Goal: Check status: Check status

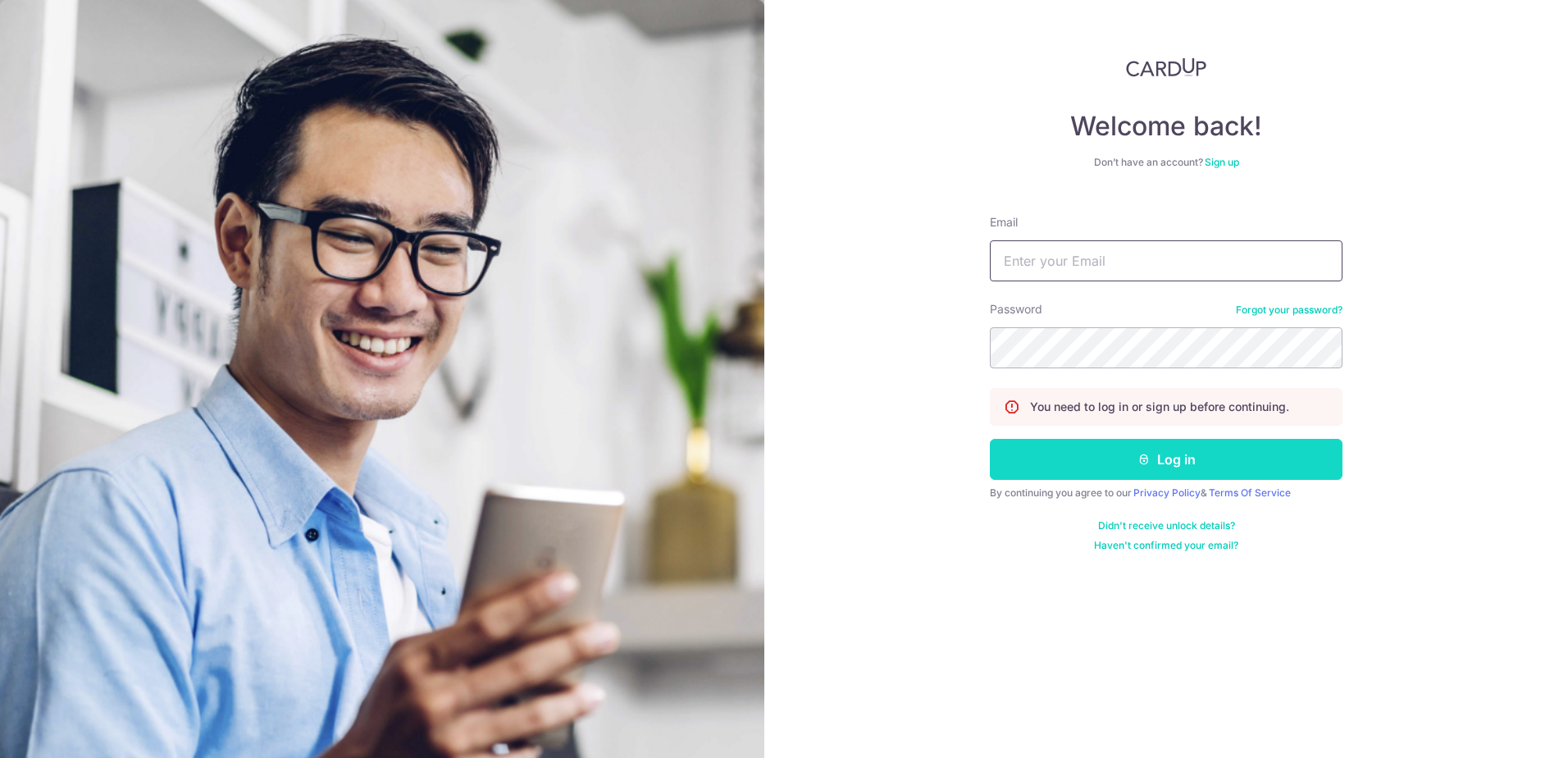
type input "[EMAIL_ADDRESS][DOMAIN_NAME]"
click at [1110, 467] on button "Log in" at bounding box center [1167, 458] width 352 height 41
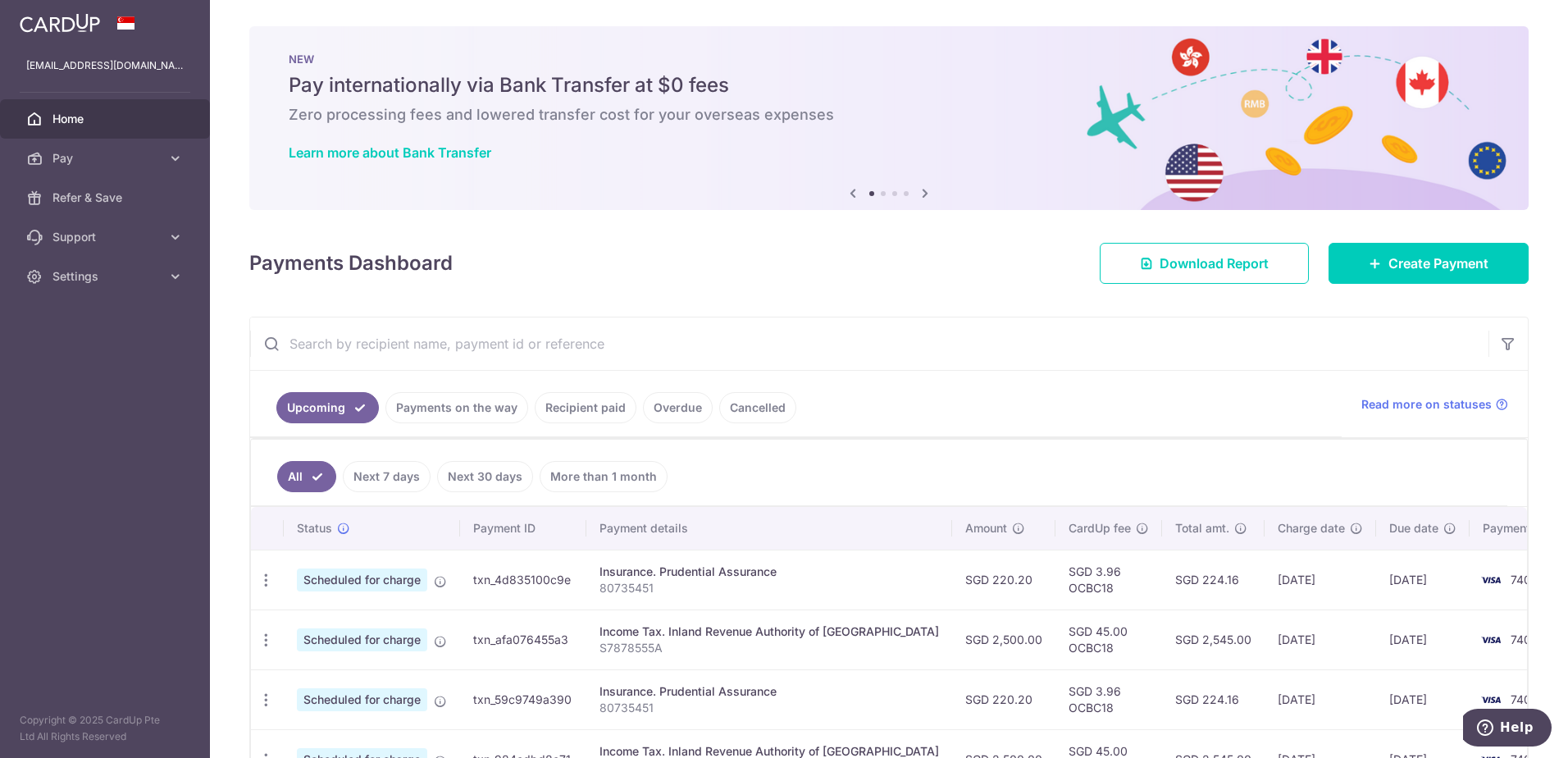
click at [397, 471] on link "Next 7 days" at bounding box center [387, 477] width 88 height 31
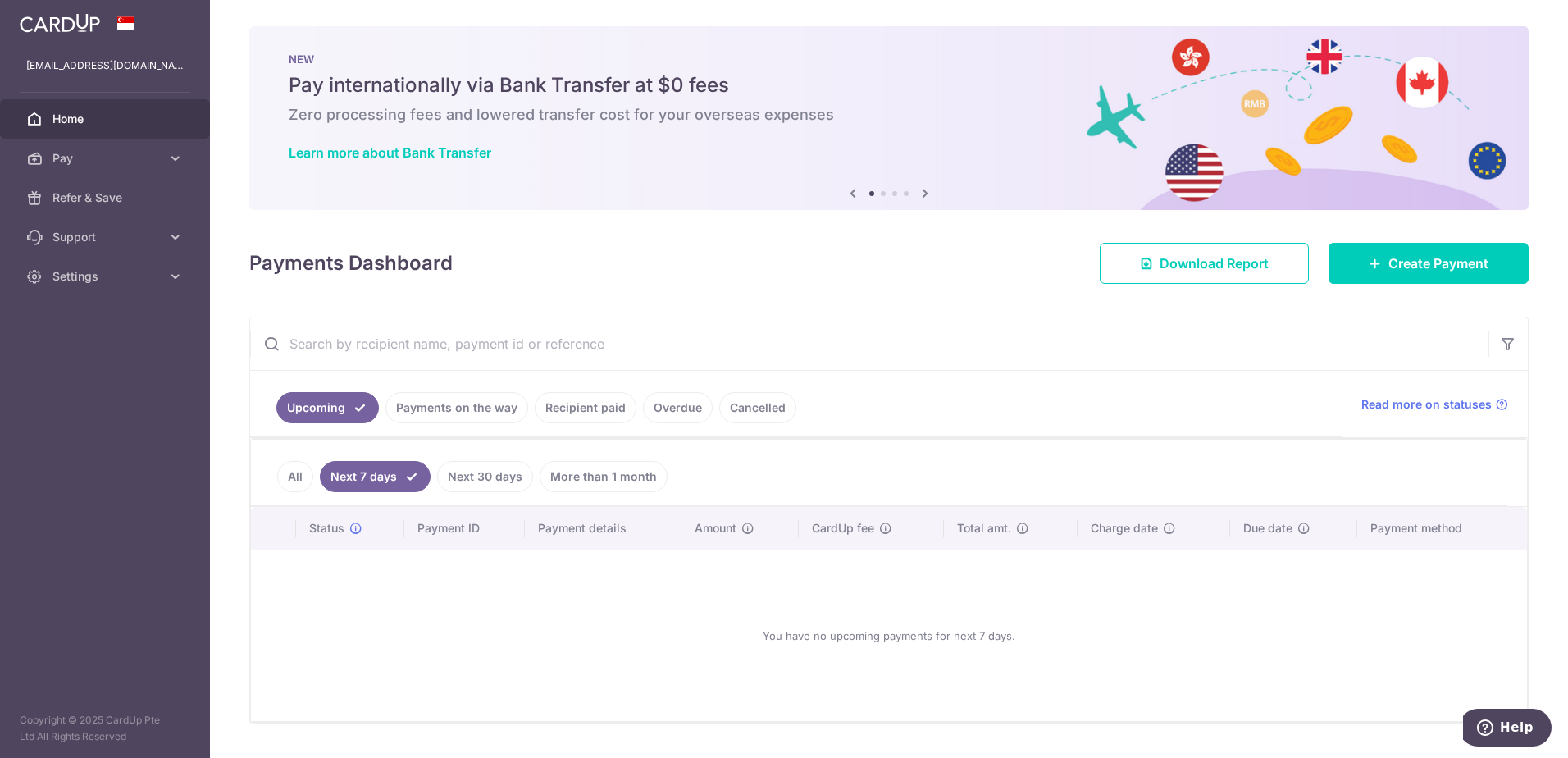
click at [443, 411] on link "Payments on the way" at bounding box center [456, 407] width 142 height 31
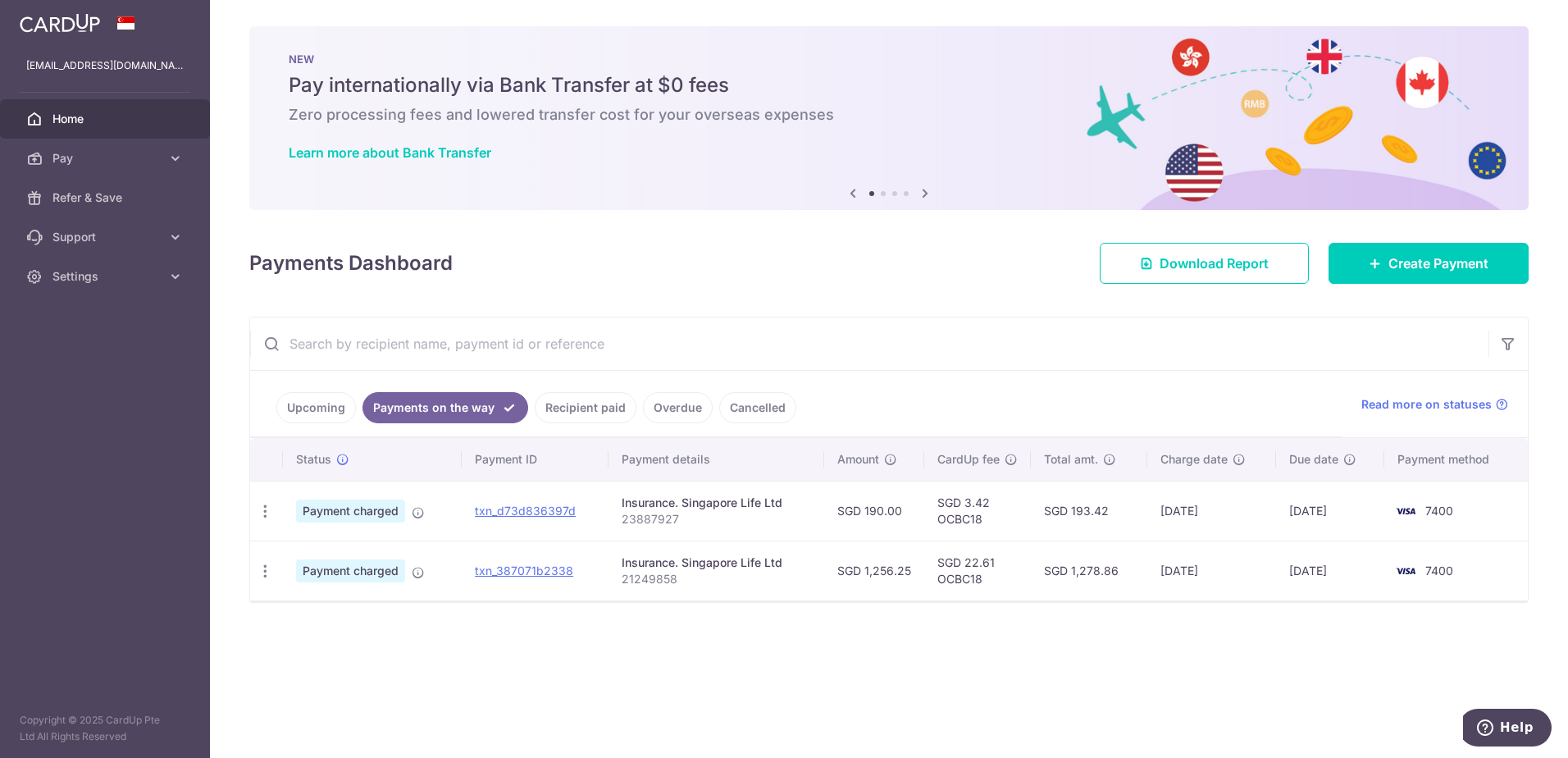
click at [579, 410] on link "Recipient paid" at bounding box center [585, 407] width 102 height 31
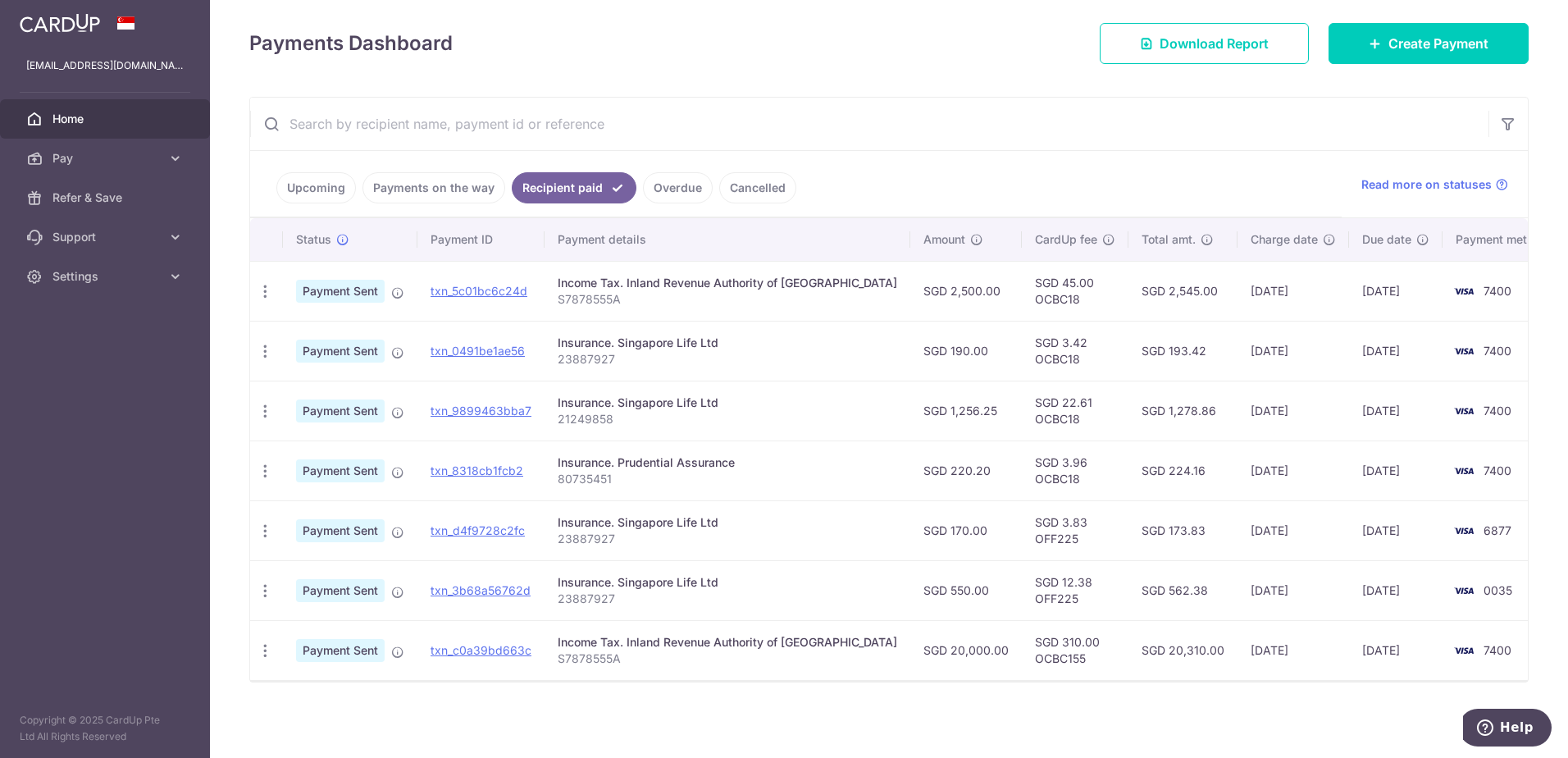
scroll to position [221, 0]
click at [412, 186] on link "Payments on the way" at bounding box center [433, 186] width 142 height 31
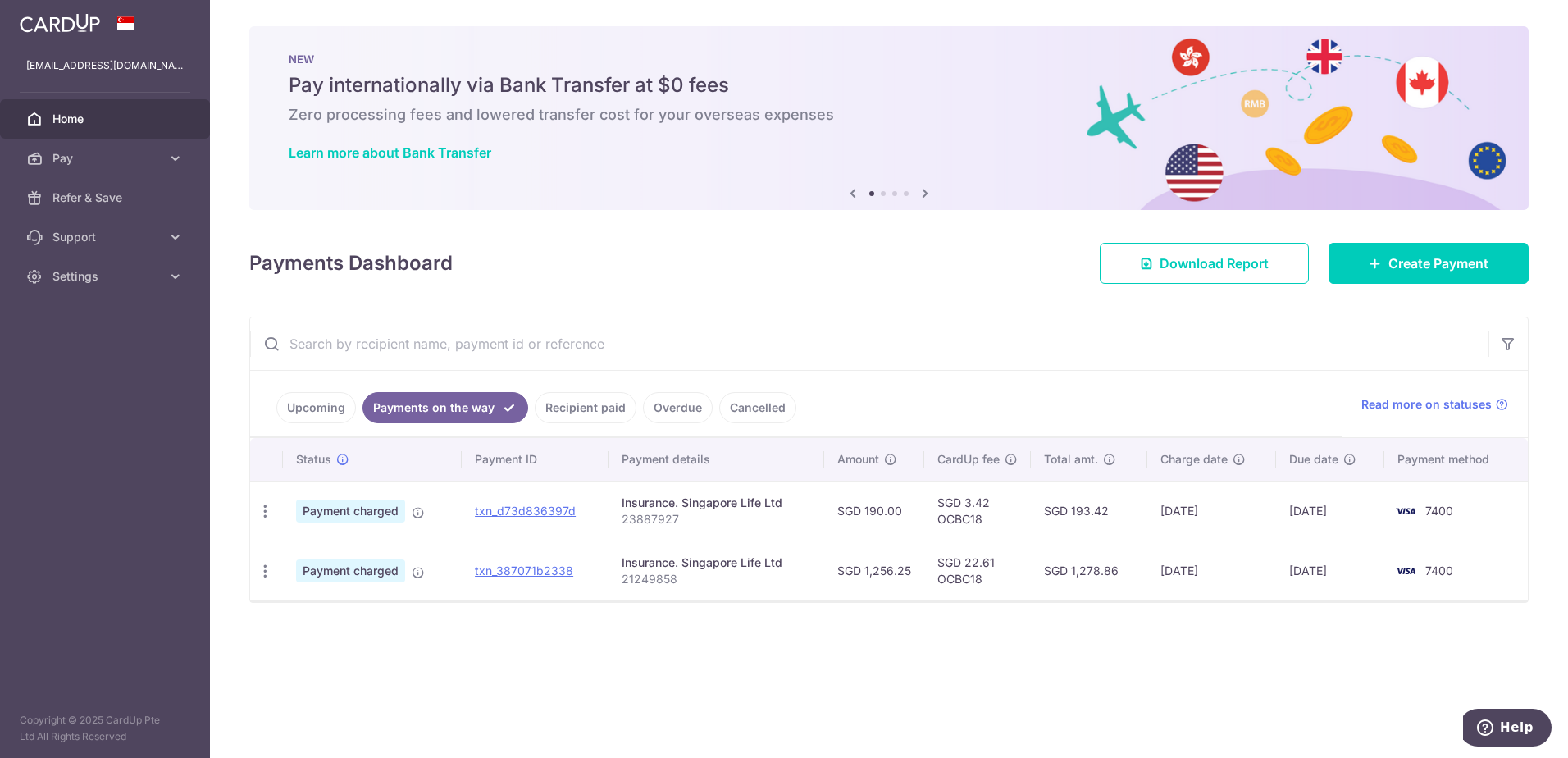
click at [560, 413] on link "Recipient paid" at bounding box center [585, 407] width 102 height 31
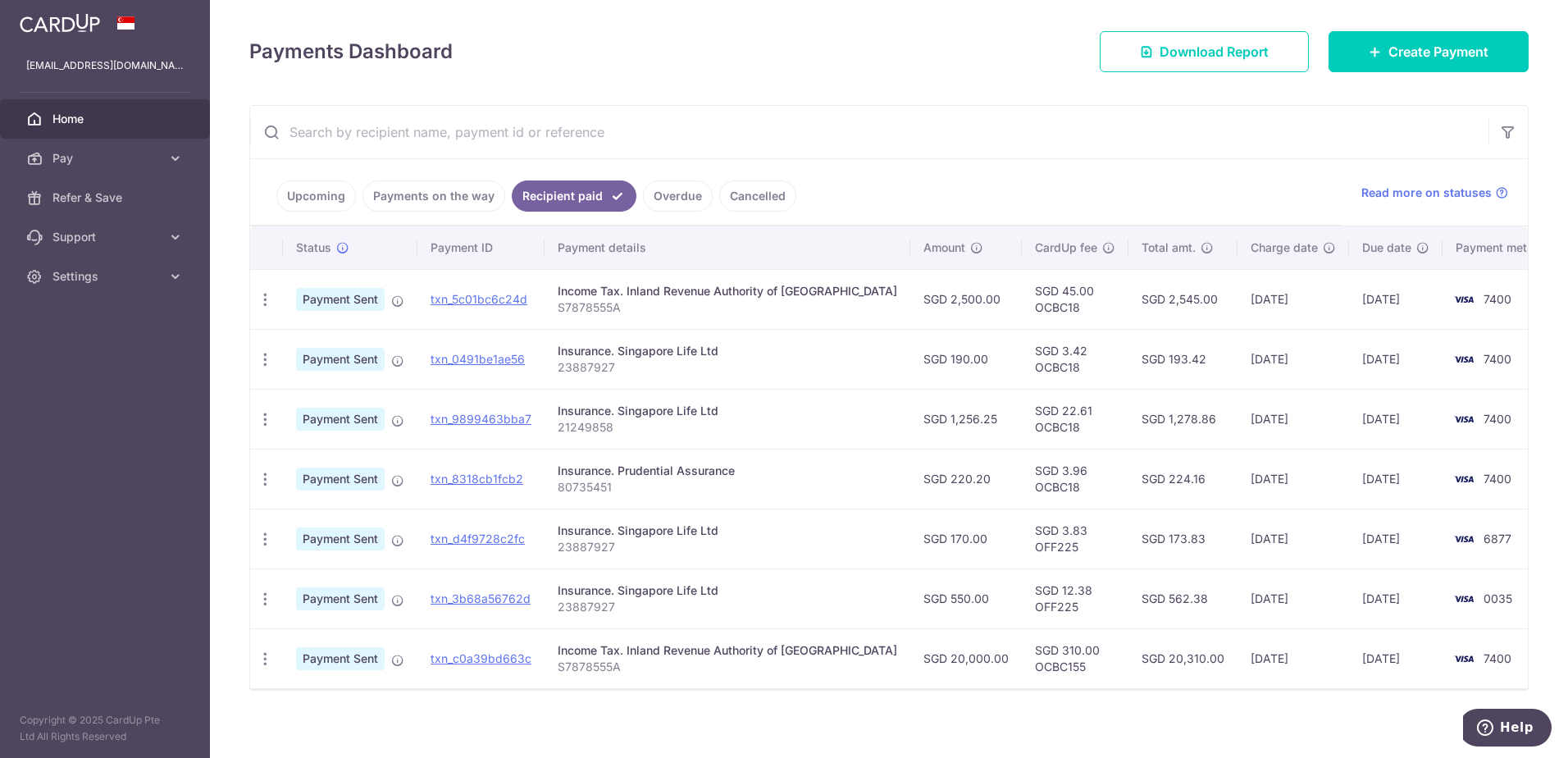
scroll to position [221, 0]
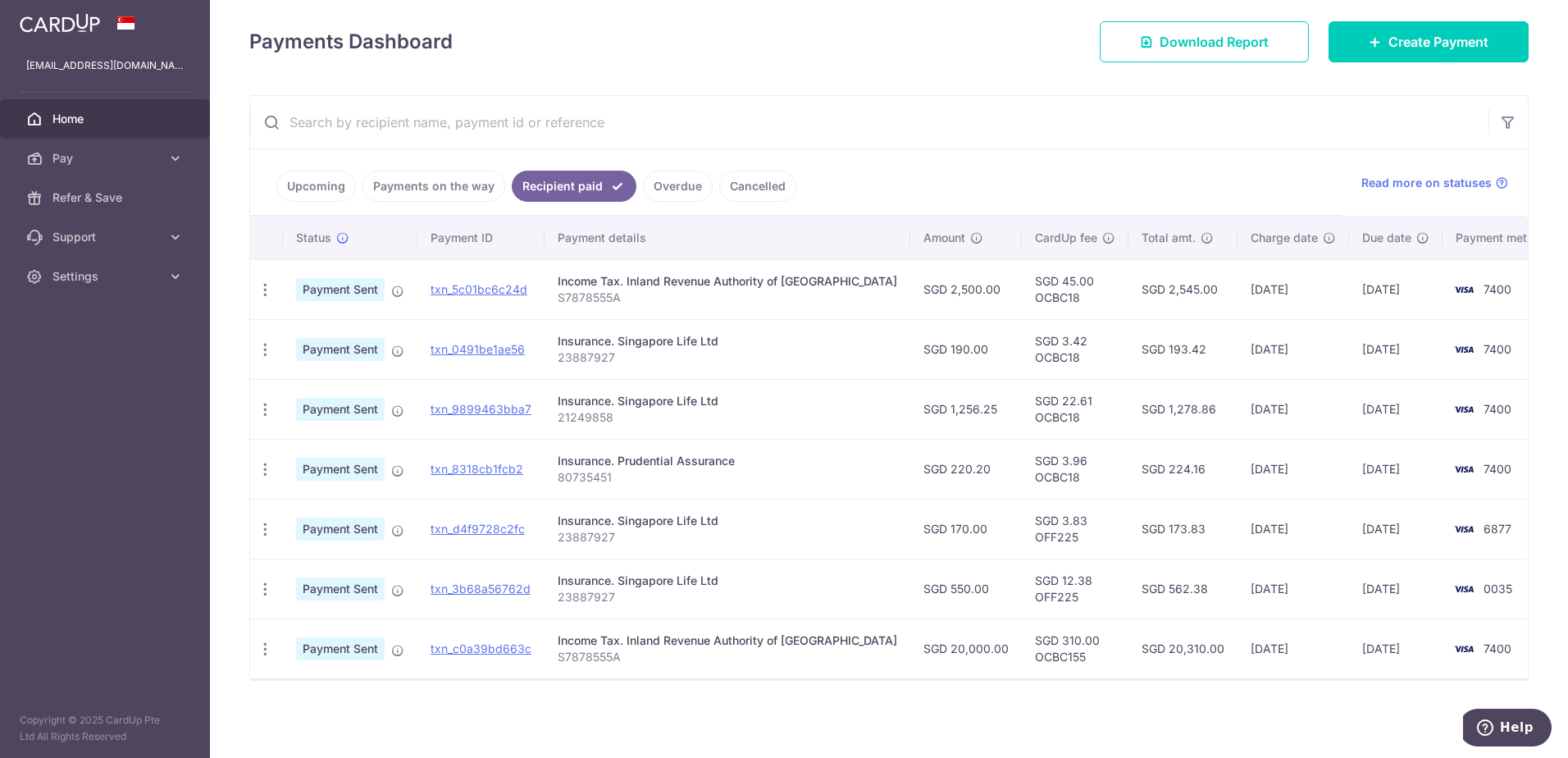
click at [665, 176] on link "Overdue" at bounding box center [678, 186] width 70 height 31
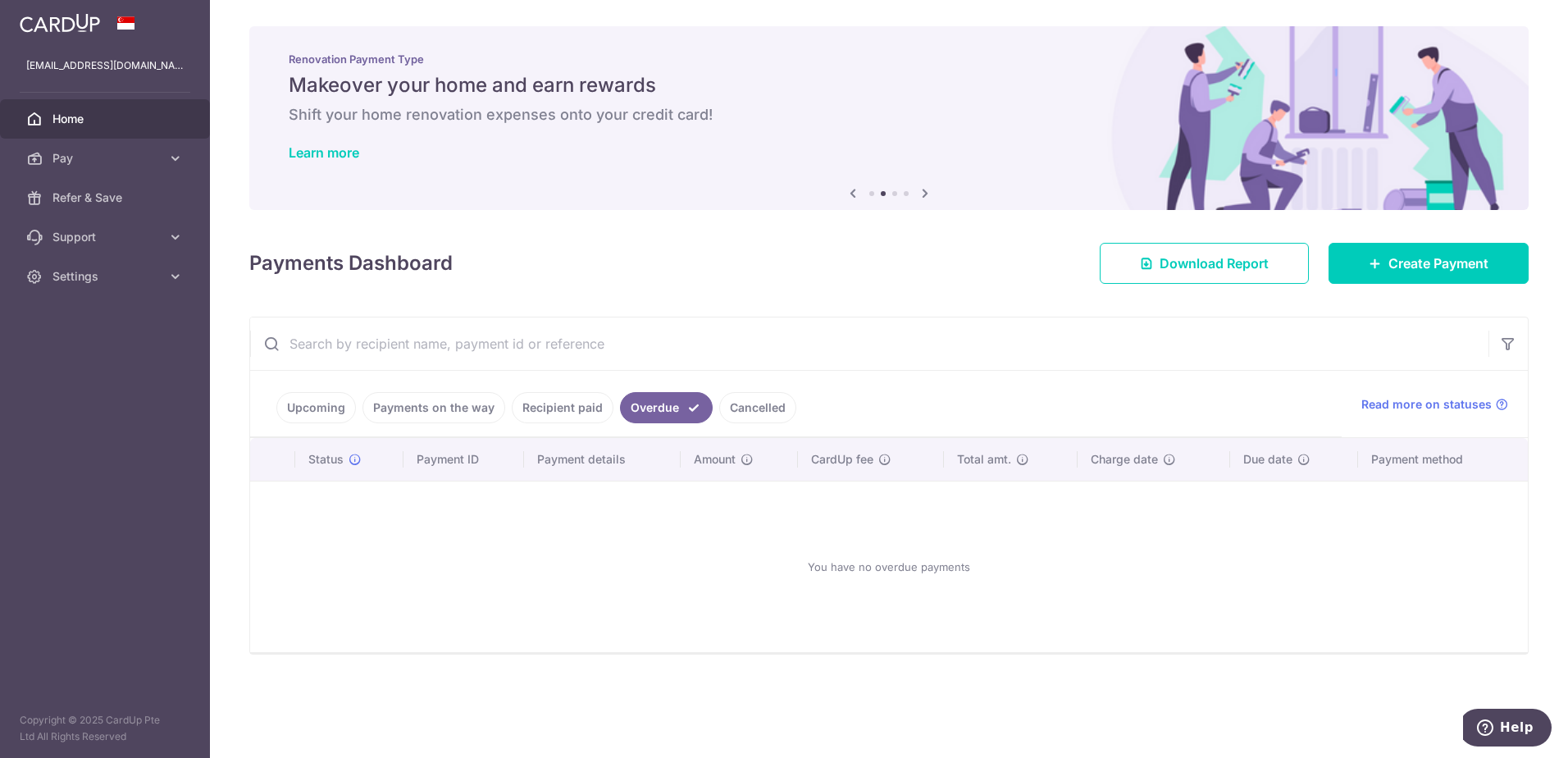
click at [740, 406] on link "Cancelled" at bounding box center [757, 407] width 77 height 31
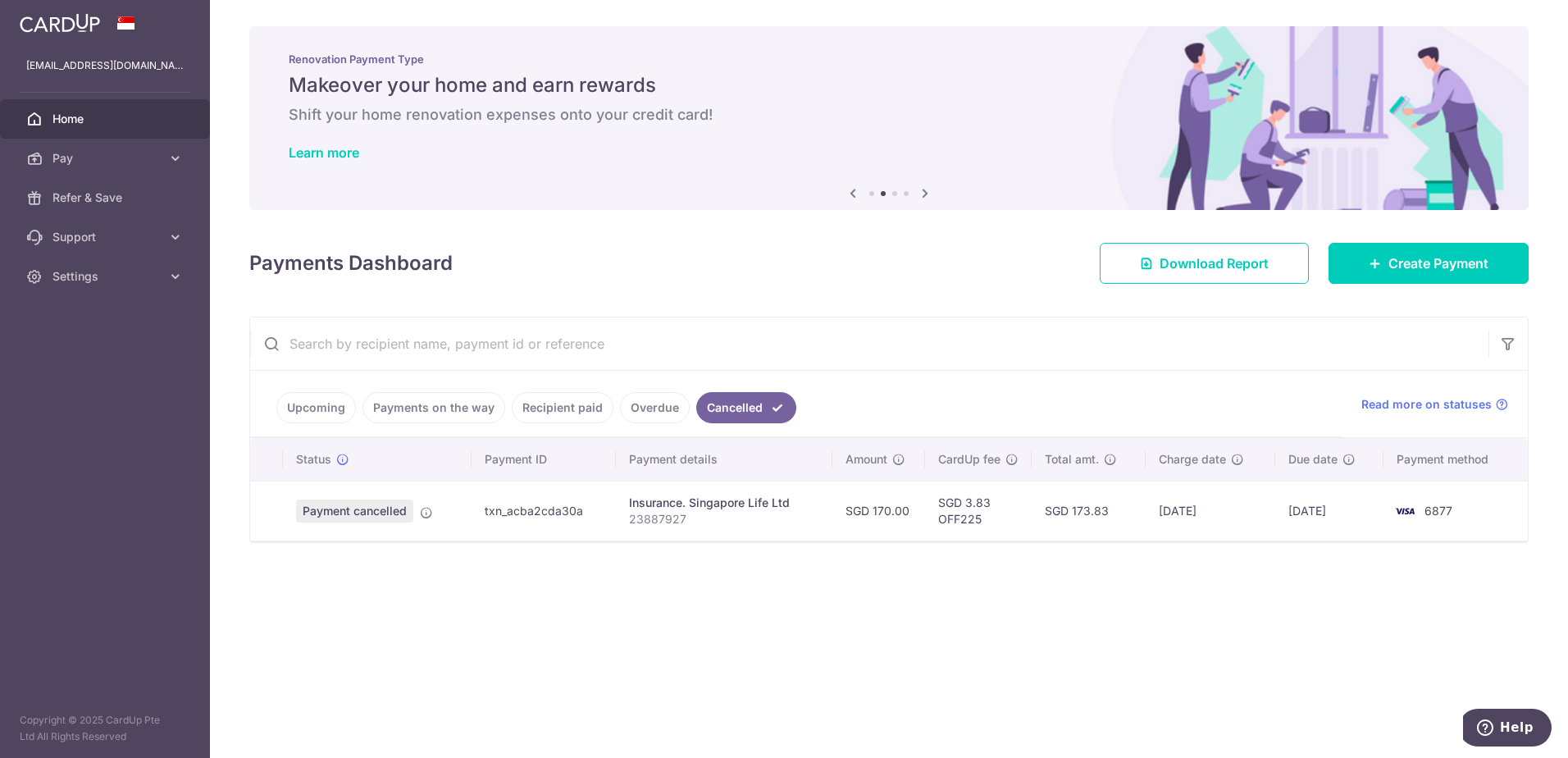
click at [476, 413] on link "Payments on the way" at bounding box center [433, 407] width 142 height 31
